Goal: Task Accomplishment & Management: Manage account settings

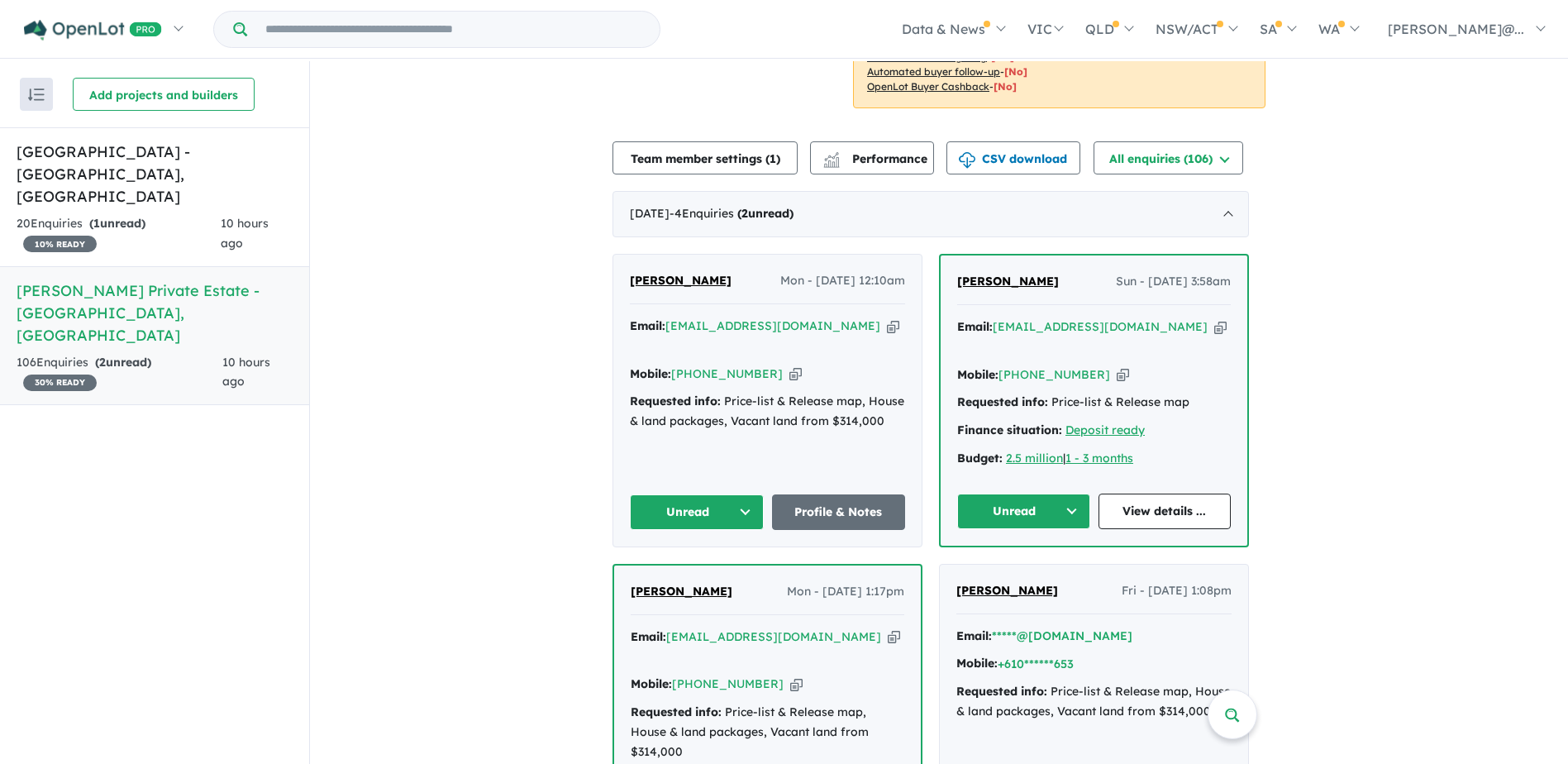
scroll to position [496, 0]
click at [1170, 447] on div "Budget: 2.5 million | 1 - 3 months" at bounding box center [1094, 457] width 274 height 20
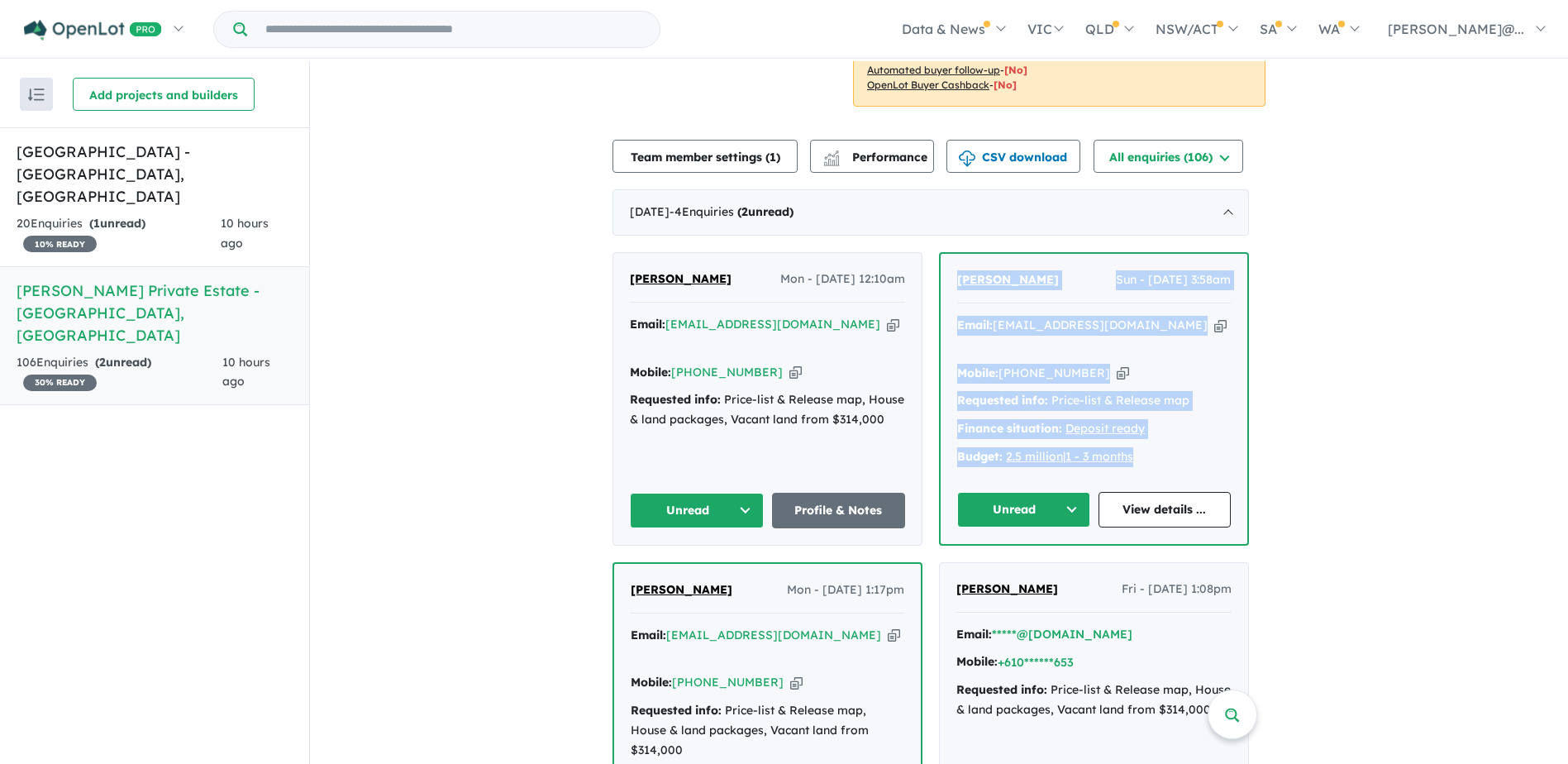
drag, startPoint x: 1184, startPoint y: 407, endPoint x: 959, endPoint y: 236, distance: 282.6
click at [959, 254] on div "[PERSON_NAME] Sun - [DATE] 3:58am Email: [EMAIL_ADDRESS][DOMAIN_NAME] Copied! M…" at bounding box center [1094, 399] width 306 height 291
copy div "[PERSON_NAME] Sun - [DATE] 3:58am Email: [EMAIL_ADDRESS][DOMAIN_NAME] Copied! M…"
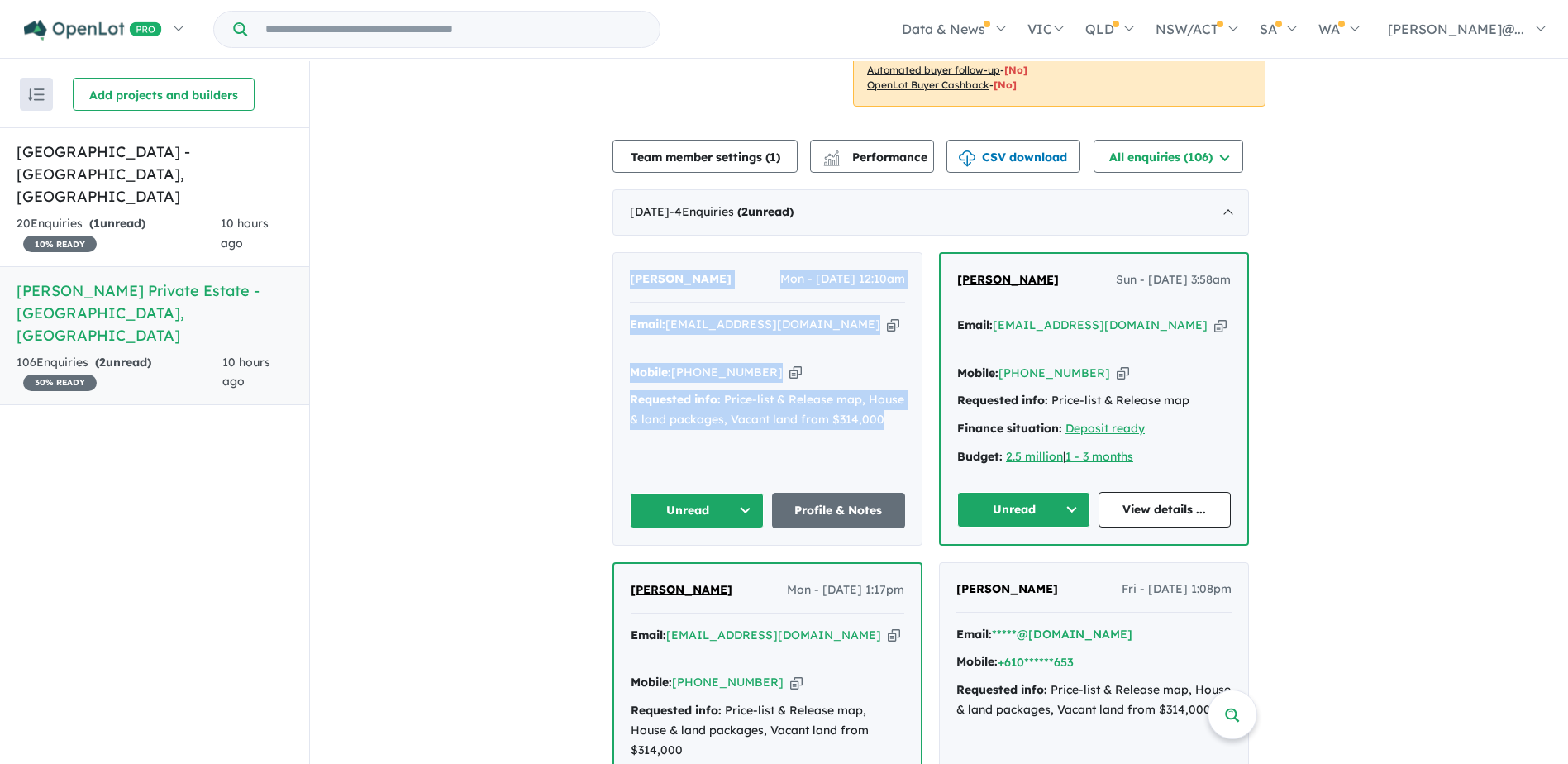
drag, startPoint x: 897, startPoint y: 365, endPoint x: 621, endPoint y: 230, distance: 307.2
click at [621, 253] on div "[PERSON_NAME] - [DATE] 12:10am Email: [EMAIL_ADDRESS][DOMAIN_NAME] Copied! Mobi…" at bounding box center [767, 398] width 308 height 291
copy div "[PERSON_NAME] - [DATE] 12:10am Email: [EMAIL_ADDRESS][DOMAIN_NAME] Copied! Mobi…"
click at [1004, 492] on button "Unread" at bounding box center [1024, 509] width 133 height 36
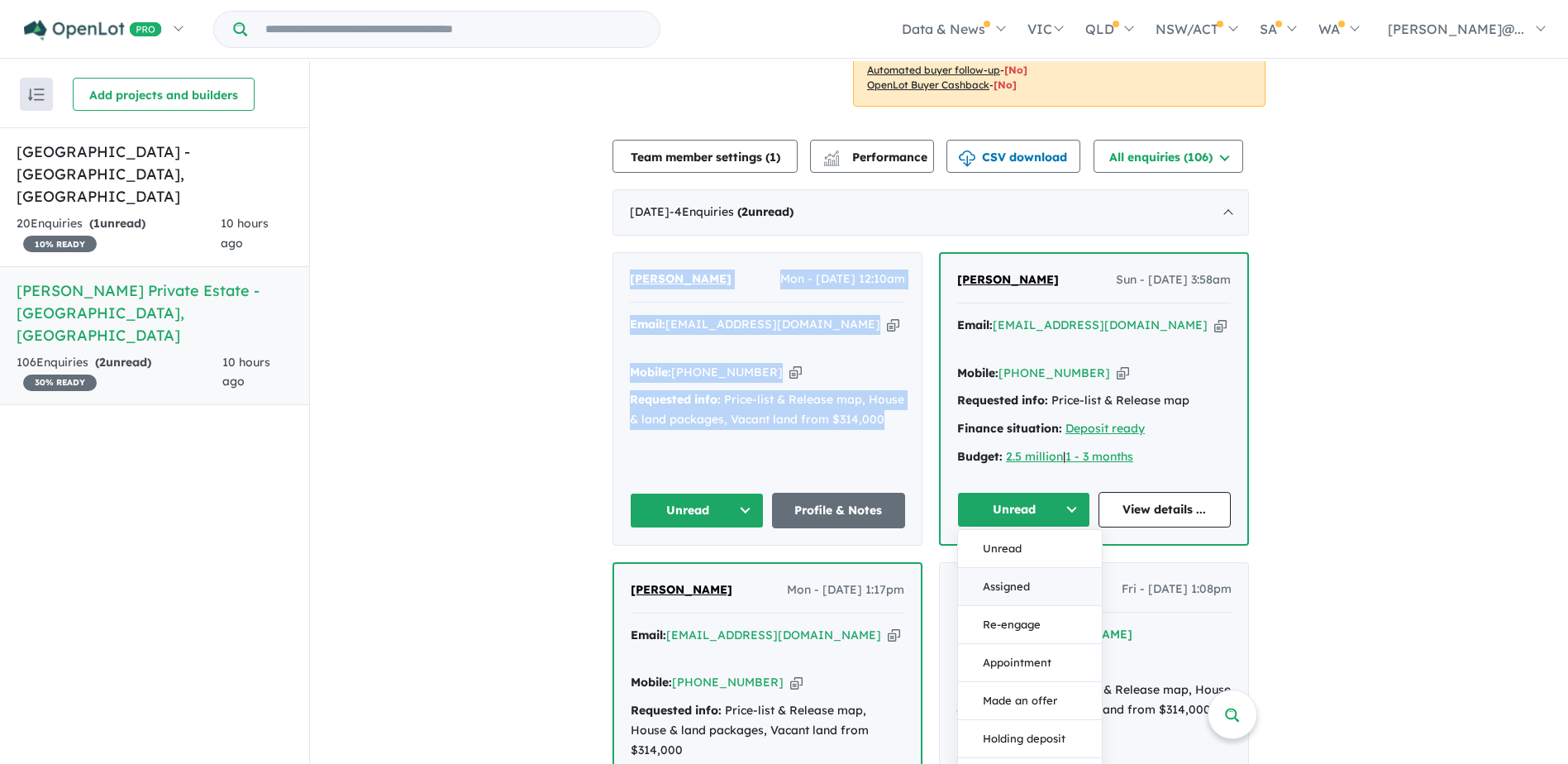
click at [1010, 568] on button "Assigned" at bounding box center [1030, 586] width 144 height 38
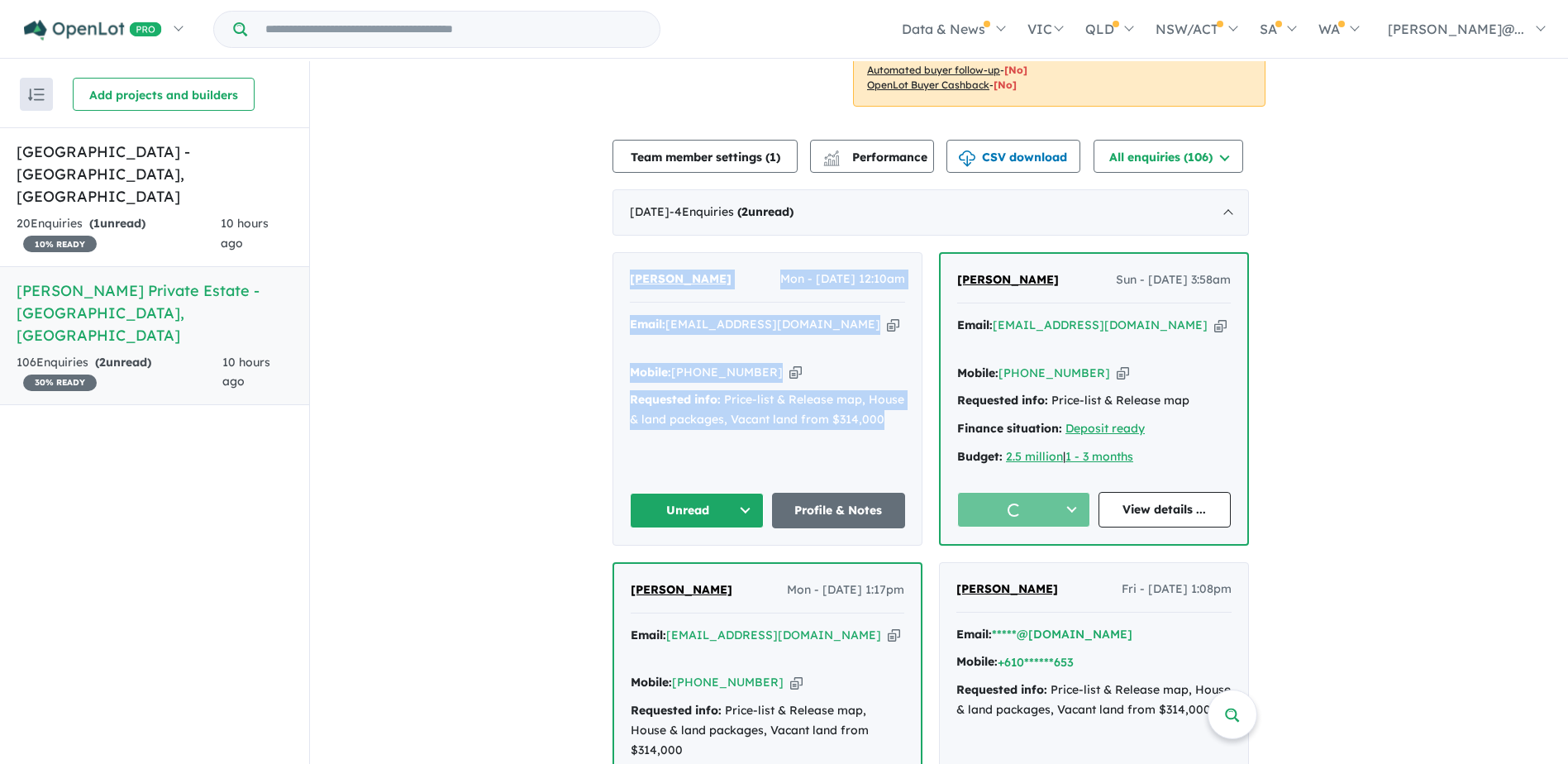
click at [677, 493] on button "Unread" at bounding box center [696, 510] width 134 height 36
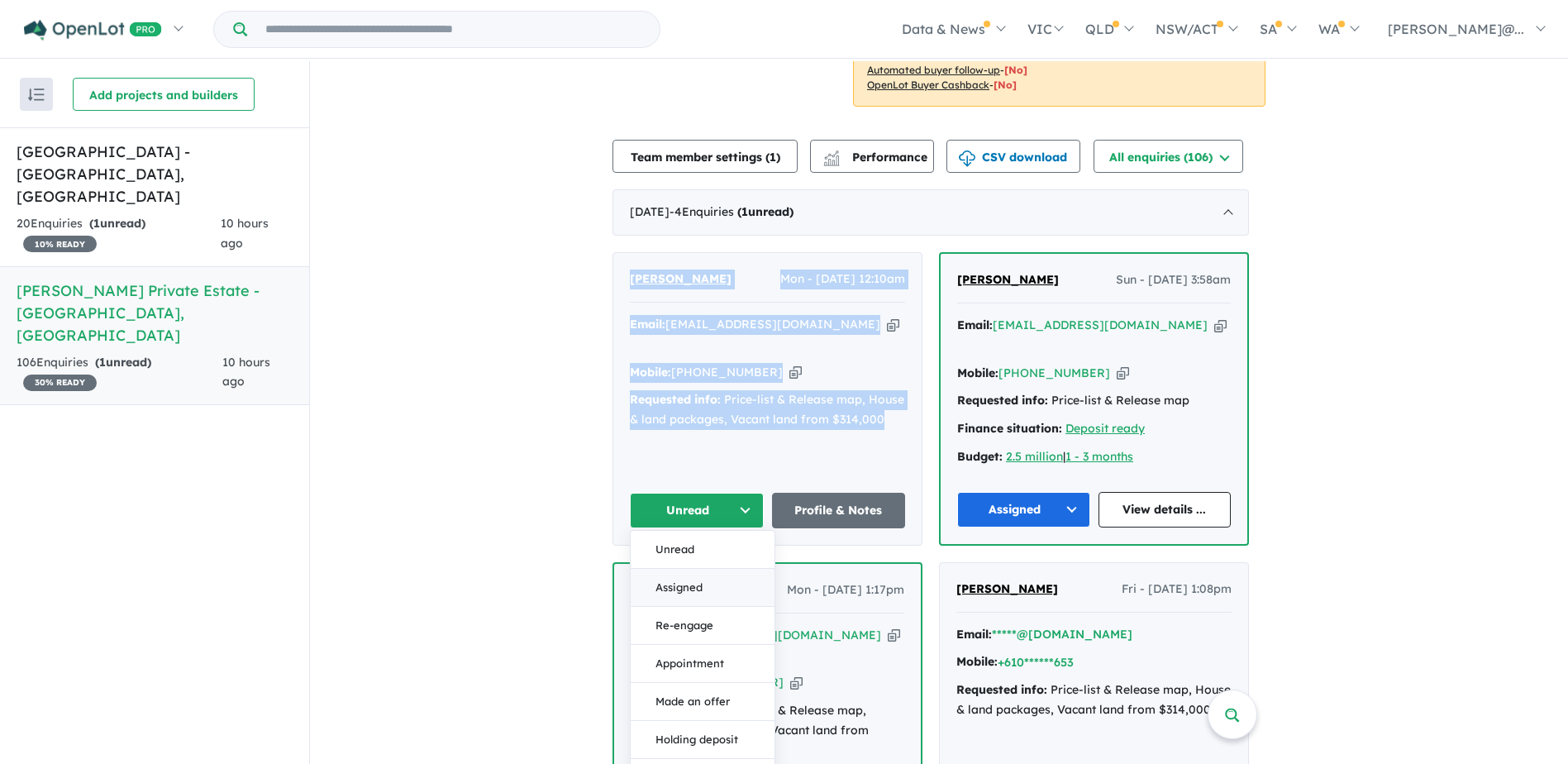
click at [687, 569] on button "Assigned" at bounding box center [703, 587] width 144 height 38
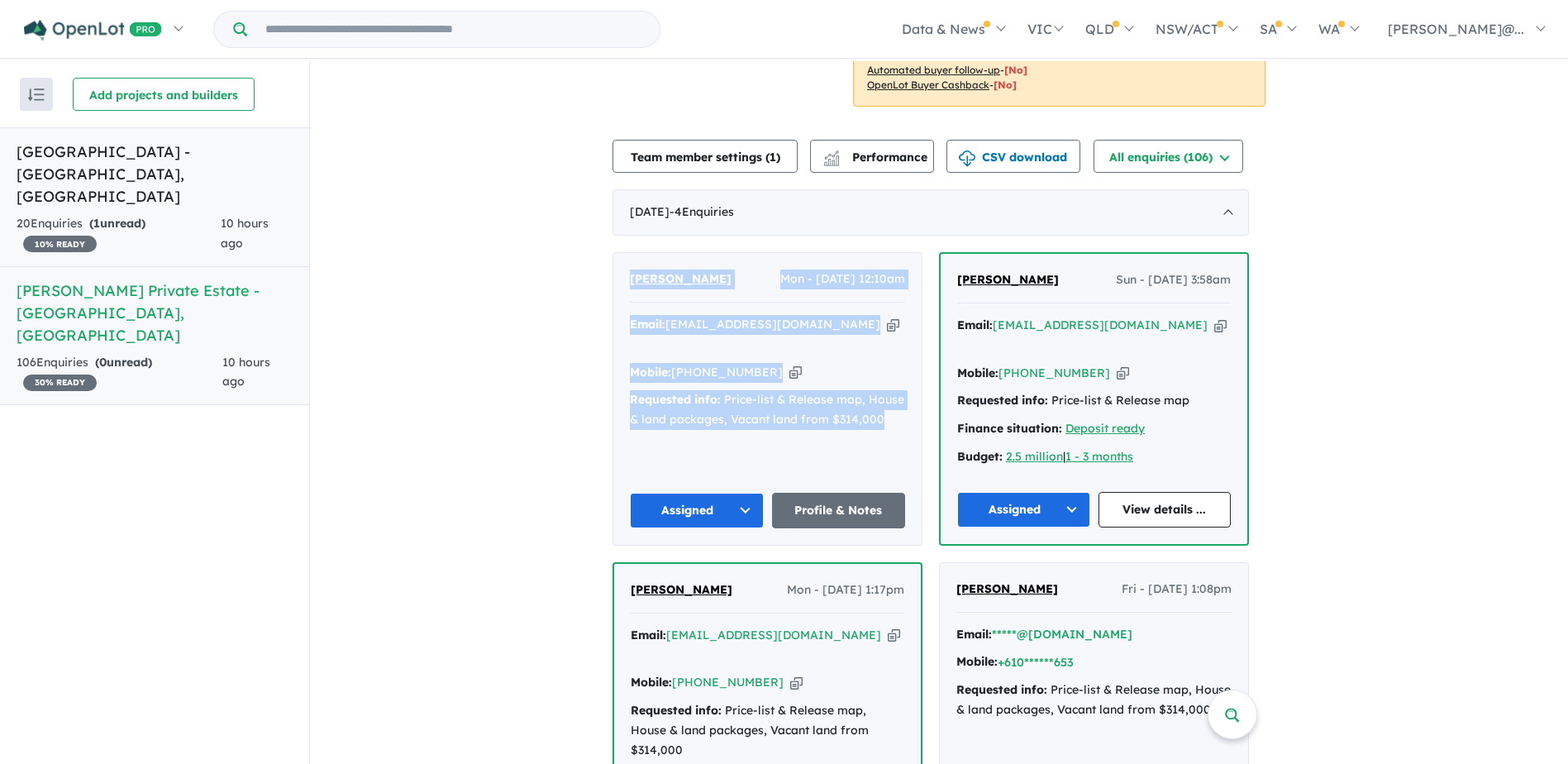
click at [180, 167] on link "[GEOGRAPHIC_DATA] - [GEOGRAPHIC_DATA] , [GEOGRAPHIC_DATA] 20 Enquir ies ( 1 unr…" at bounding box center [154, 197] width 309 height 140
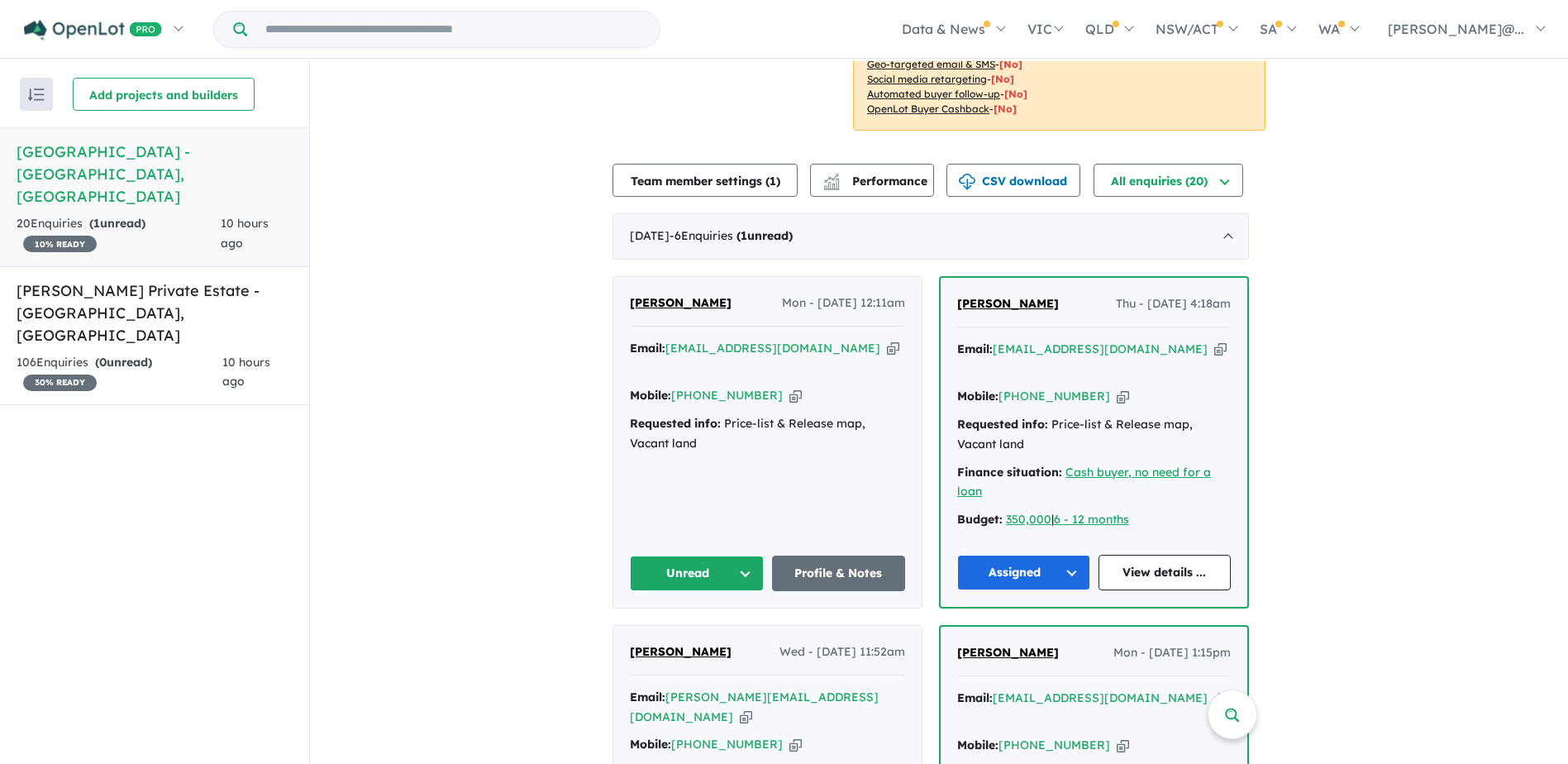
scroll to position [331, 0]
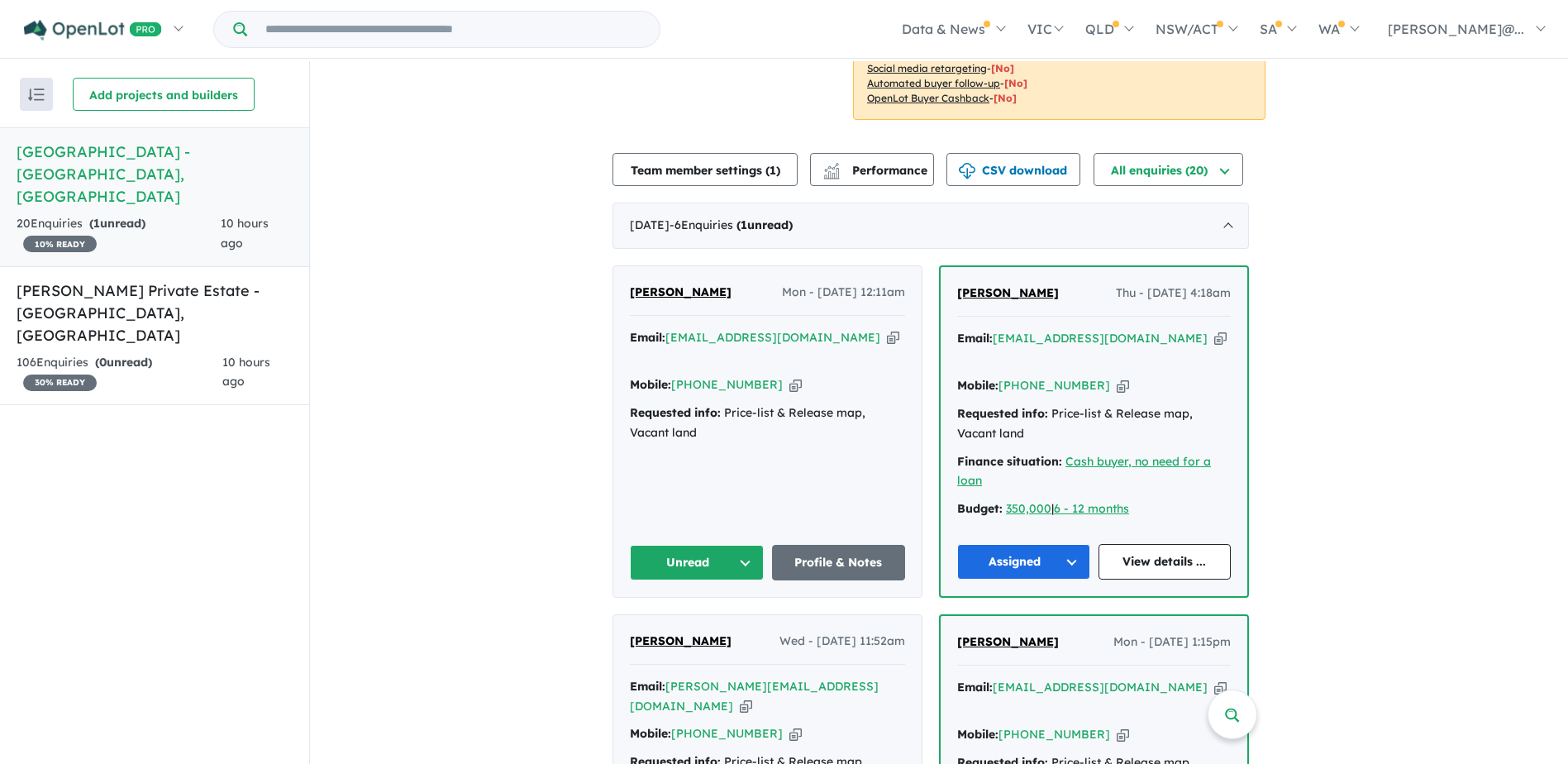
click at [677, 544] on button "Unread" at bounding box center [696, 562] width 134 height 36
click at [692, 620] on button "Assigned" at bounding box center [703, 639] width 144 height 38
